Goal: Information Seeking & Learning: Learn about a topic

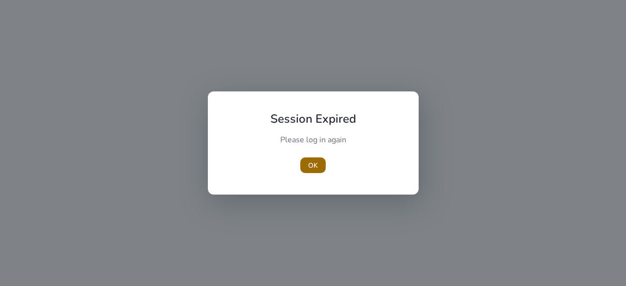
click at [319, 164] on span "button" at bounding box center [312, 164] width 25 height 23
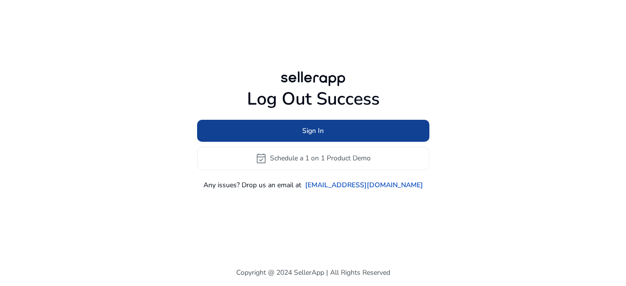
click at [323, 126] on span "Sign In" at bounding box center [313, 131] width 22 height 10
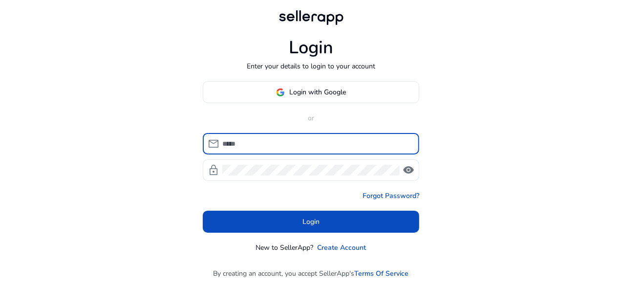
click at [282, 144] on input at bounding box center [316, 143] width 189 height 11
click at [470, 101] on div "Login Enter your details to login to your account Login with Google or mail loc…" at bounding box center [311, 143] width 622 height 287
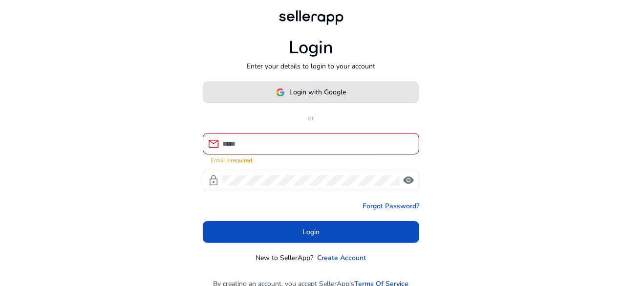
click at [313, 96] on span "Login with Google" at bounding box center [318, 92] width 57 height 10
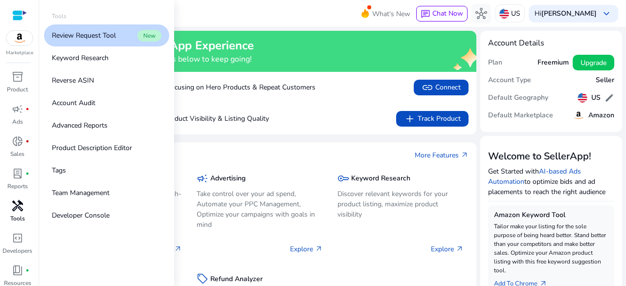
click at [18, 209] on span "handyman" at bounding box center [18, 206] width 12 height 12
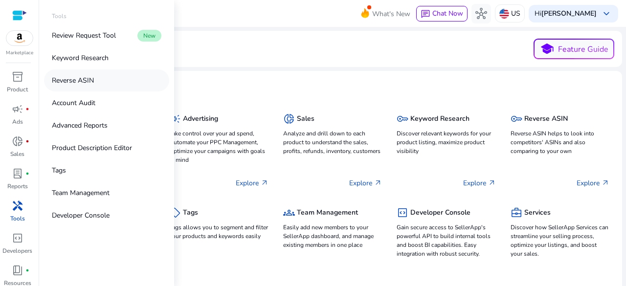
click at [111, 73] on link "Reverse ASIN" at bounding box center [106, 80] width 125 height 22
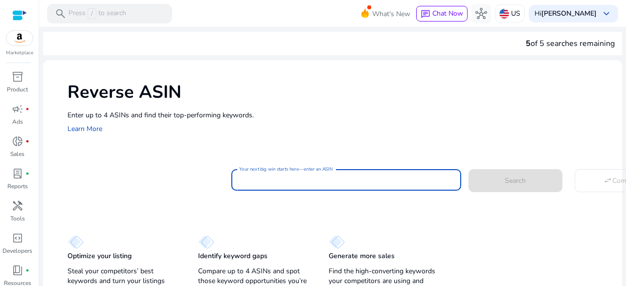
drag, startPoint x: 352, startPoint y: 175, endPoint x: 378, endPoint y: 154, distance: 33.7
click at [352, 175] on input "Your next big win starts here—enter an ASIN" at bounding box center [346, 179] width 214 height 11
click at [381, 152] on div "Reverse ASIN Enter up to 4 ASINs and find their top-performing keywords. Learn …" at bounding box center [332, 107] width 579 height 94
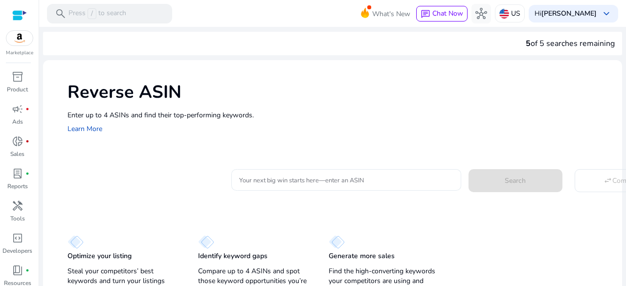
click at [407, 183] on input "Your next big win starts here—enter an ASIN" at bounding box center [346, 179] width 214 height 11
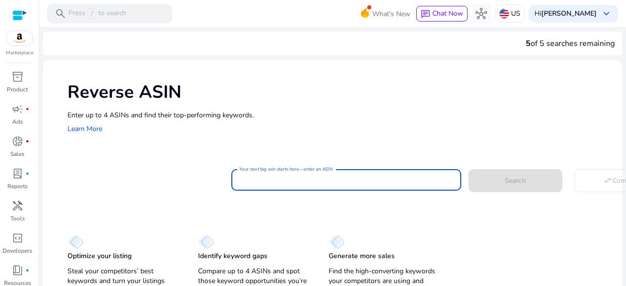
drag, startPoint x: 426, startPoint y: 138, endPoint x: 432, endPoint y: 161, distance: 23.6
click at [426, 138] on div "Reverse ASIN Enter up to 4 ASINs and find their top-performing keywords. Learn …" at bounding box center [332, 107] width 579 height 94
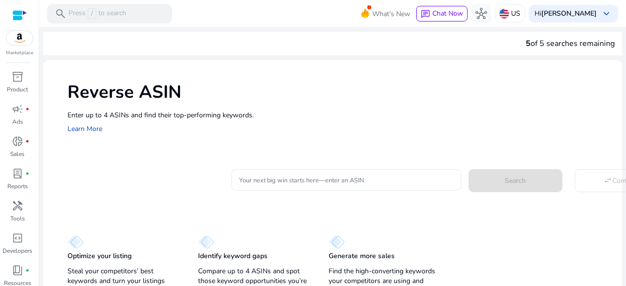
drag, startPoint x: 433, startPoint y: 177, endPoint x: 431, endPoint y: 172, distance: 5.7
click at [433, 177] on input "Your next big win starts here—enter an ASIN" at bounding box center [346, 179] width 214 height 11
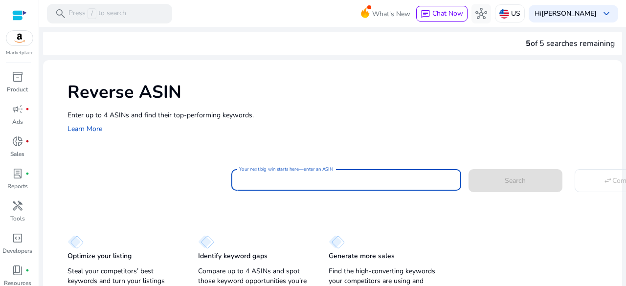
click at [416, 130] on div "Enter up to 4 ASINs and find their top-performing keywords. Learn More" at bounding box center [339, 122] width 544 height 25
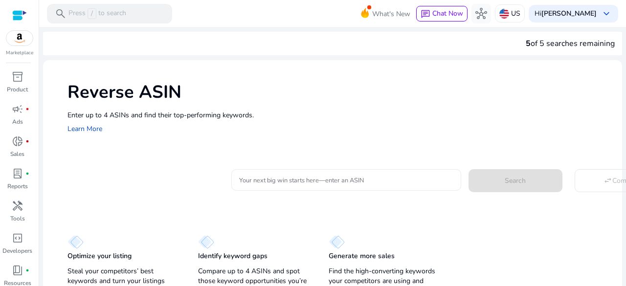
click at [280, 176] on input "Your next big win starts here—enter an ASIN" at bounding box center [346, 179] width 214 height 11
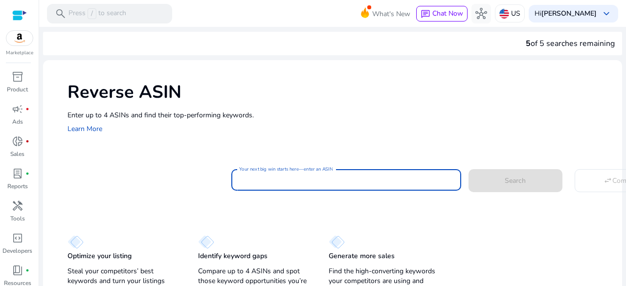
paste input "**********"
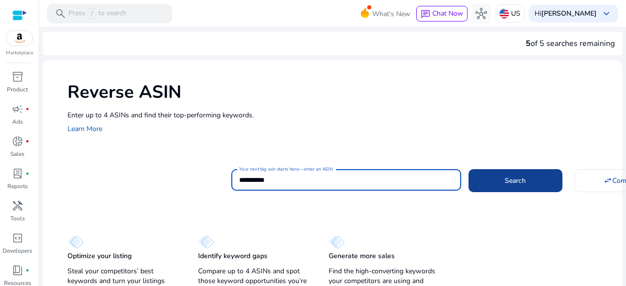
type input "**********"
click at [529, 181] on span at bounding box center [515, 180] width 94 height 23
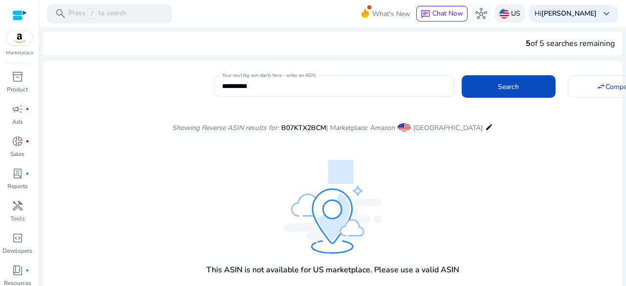
click at [516, 13] on p "US" at bounding box center [515, 13] width 9 height 17
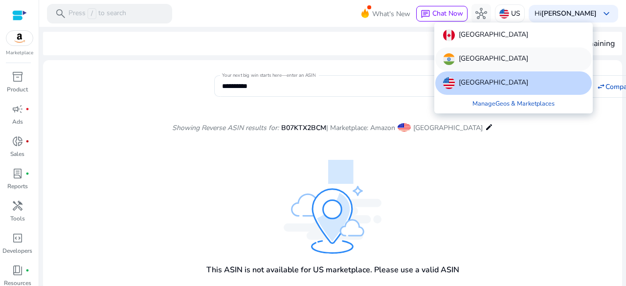
click at [472, 58] on p "[GEOGRAPHIC_DATA]" at bounding box center [492, 59] width 69 height 12
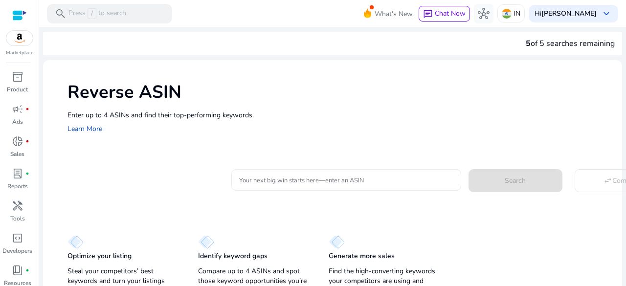
click at [349, 182] on input "Your next big win starts here—enter an ASIN" at bounding box center [346, 179] width 214 height 11
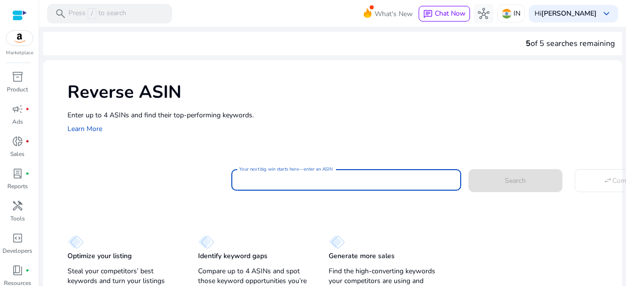
paste input "**********"
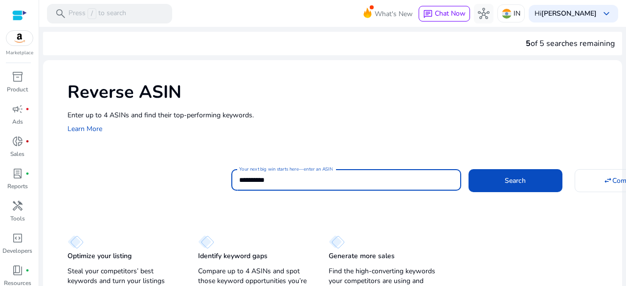
type input "**********"
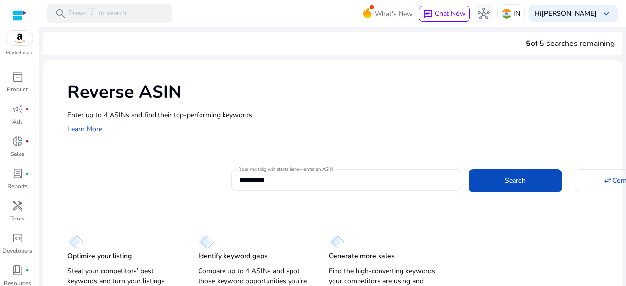
click at [360, 134] on div "Reverse ASIN Enter up to 4 ASINs and find their top-performing keywords. Learn …" at bounding box center [332, 107] width 579 height 94
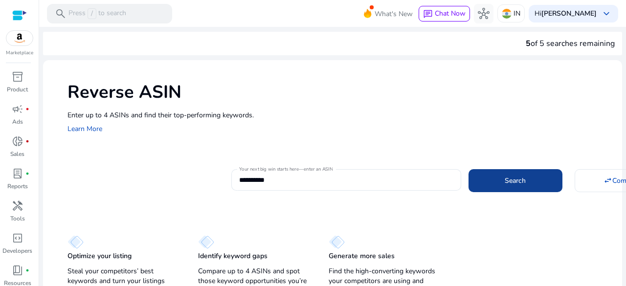
click at [512, 174] on span at bounding box center [515, 180] width 94 height 23
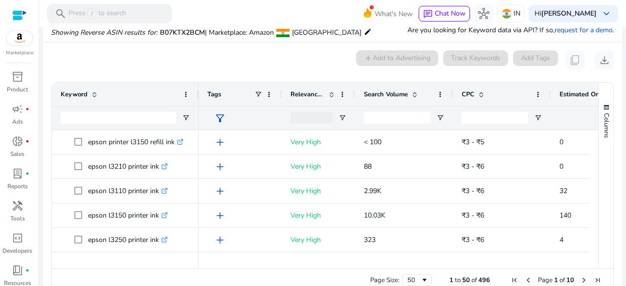
scroll to position [105, 0]
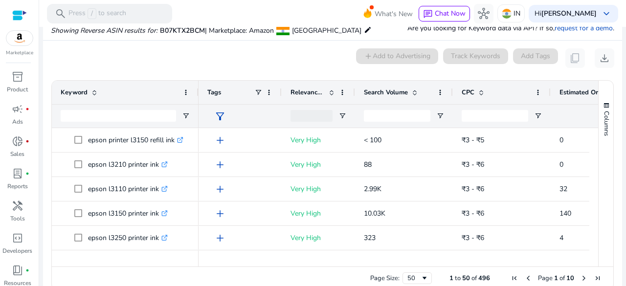
click at [309, 61] on div "0 keyword(s) selected add Add to Advertising Track Keywords Add Tags content_co…" at bounding box center [332, 58] width 563 height 20
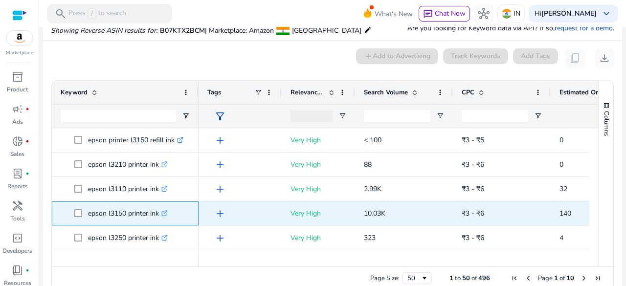
click at [119, 214] on p "epson l3150 printer ink .st0{fill:#2c8af8}" at bounding box center [128, 213] width 80 height 20
copy p "epson l3150 printer ink"
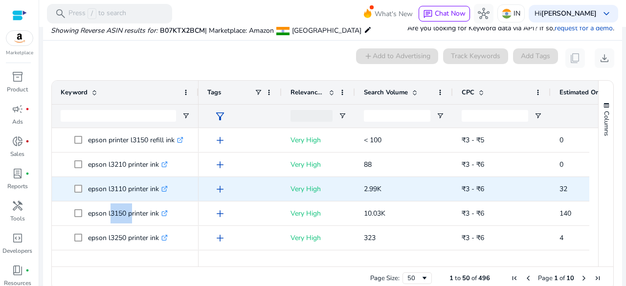
click at [124, 189] on p "epson l3110 printer ink .st0{fill:#2c8af8}" at bounding box center [128, 189] width 80 height 20
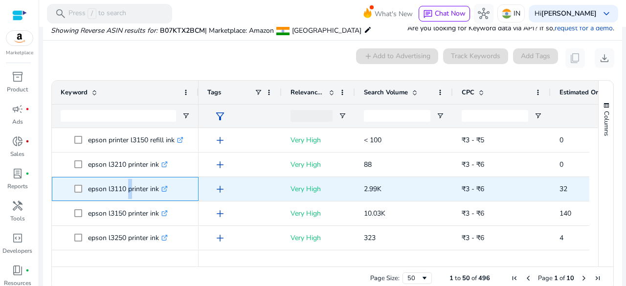
click at [124, 189] on p "epson l3110 printer ink .st0{fill:#2c8af8}" at bounding box center [128, 189] width 80 height 20
copy p "epson l3110 printer ink"
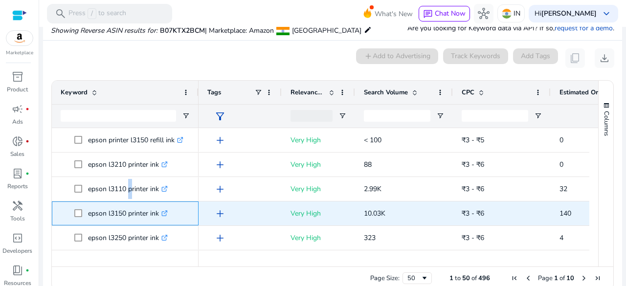
click at [189, 215] on span "epson l3150 printer ink .st0{fill:#2c8af8}" at bounding box center [131, 213] width 115 height 20
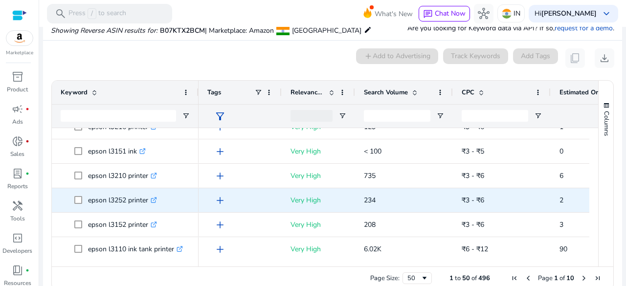
scroll to position [196, 0]
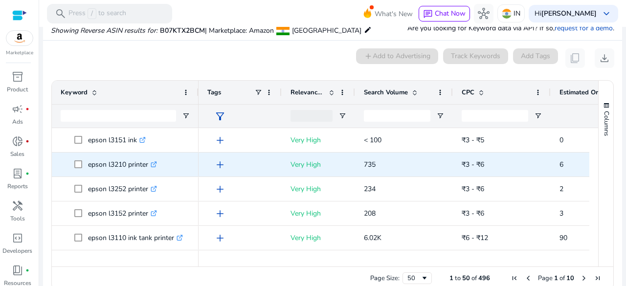
click at [117, 164] on p "epson l3210 printer .st0{fill:#2c8af8}" at bounding box center [122, 164] width 69 height 20
click at [184, 166] on span "epson l3210 printer .st0{fill:#2c8af8}" at bounding box center [131, 164] width 115 height 20
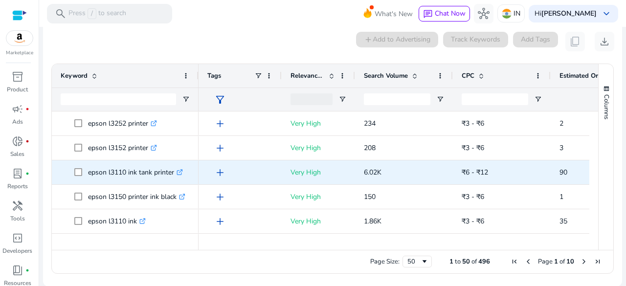
scroll to position [0, 0]
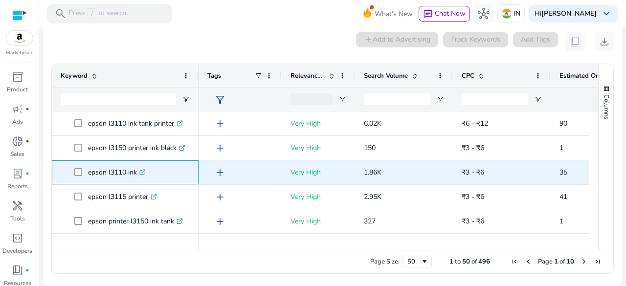
click at [115, 173] on p "epson l3110 ink .st0{fill:#2c8af8}" at bounding box center [117, 172] width 58 height 20
copy p "epson l3110 ink"
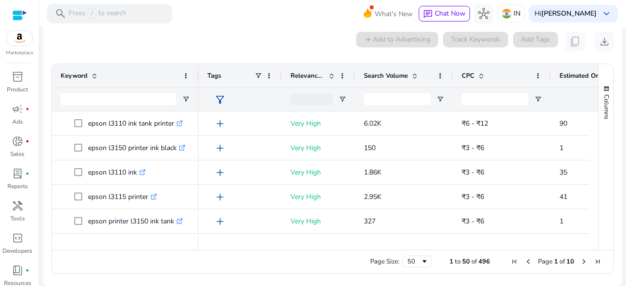
click at [45, 197] on ag-grid-angular "Press SPACE to select this row. Drag here to set row groups Drag here to set co…" at bounding box center [332, 169] width 578 height 220
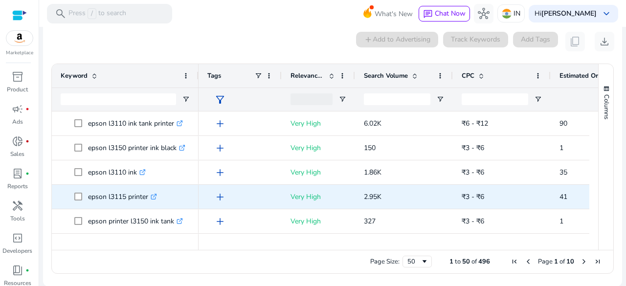
click at [114, 196] on p "epson l3115 printer .st0{fill:#2c8af8}" at bounding box center [122, 197] width 69 height 20
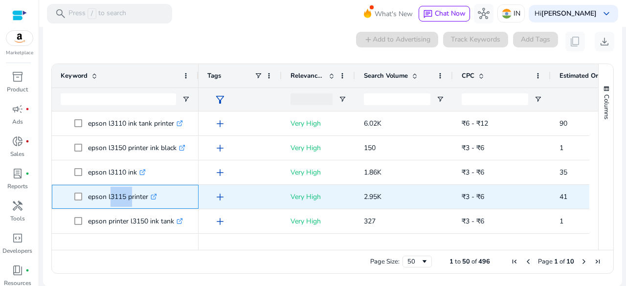
click at [114, 196] on p "epson l3115 printer .st0{fill:#2c8af8}" at bounding box center [122, 197] width 69 height 20
copy p "epson l3115 printer"
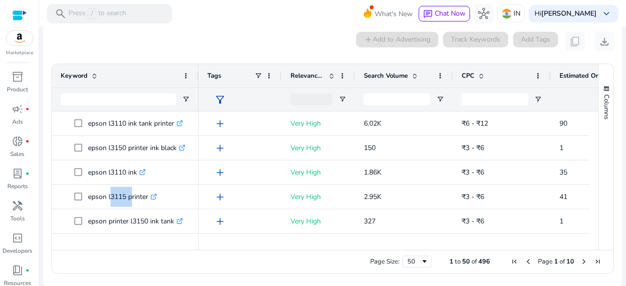
click at [143, 74] on div "Keyword" at bounding box center [120, 75] width 118 height 19
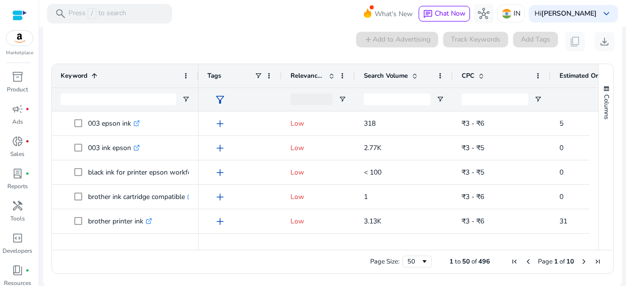
click at [132, 75] on div "Keyword 1" at bounding box center [120, 75] width 118 height 19
click at [124, 71] on div "Keyword 1" at bounding box center [120, 75] width 118 height 19
